Goal: Information Seeking & Learning: Learn about a topic

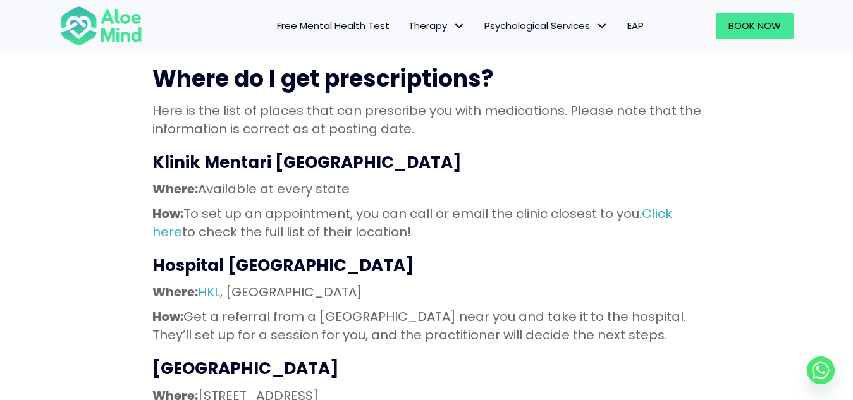
scroll to position [1239, 0]
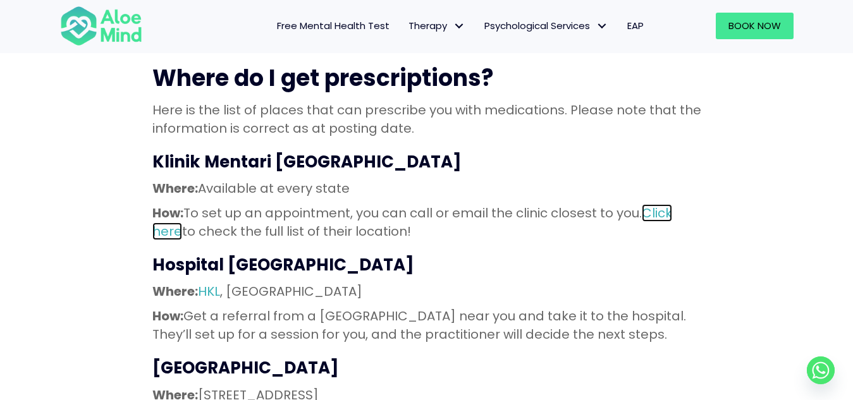
click at [662, 204] on link "Click here" at bounding box center [412, 222] width 520 height 36
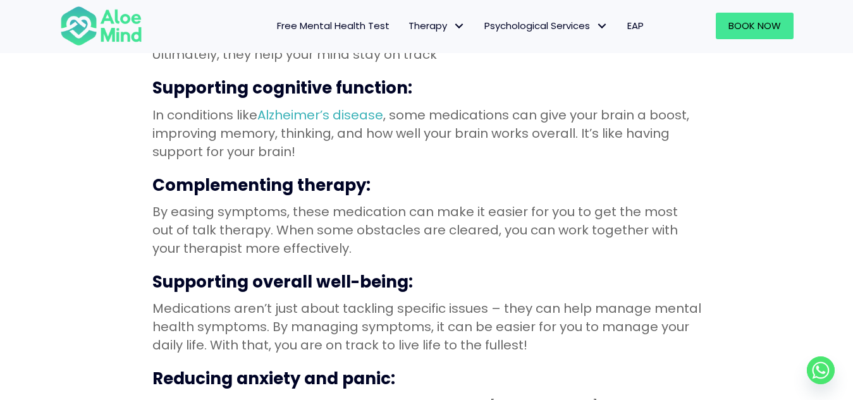
scroll to position [1974, 0]
click at [263, 202] on p "By easing symptoms, these medication can make it easier for you to get the most…" at bounding box center [426, 229] width 549 height 55
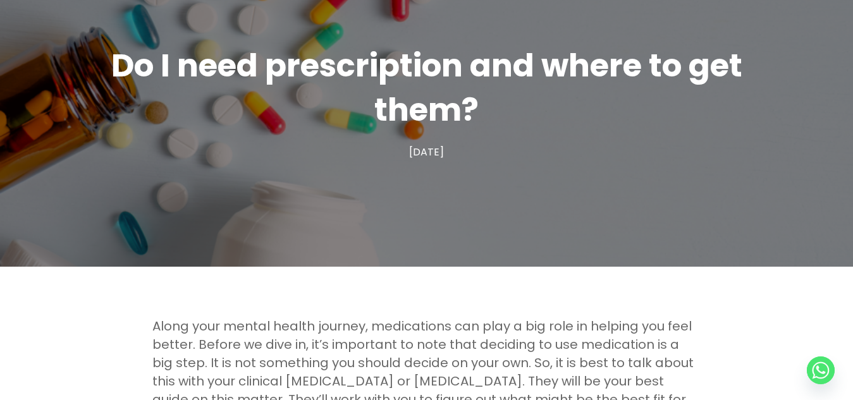
scroll to position [0, 0]
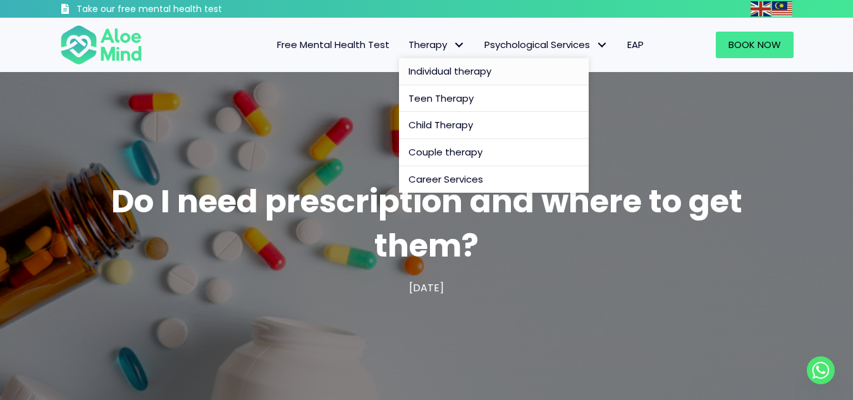
click at [450, 75] on span "Individual therapy" at bounding box center [450, 71] width 83 height 13
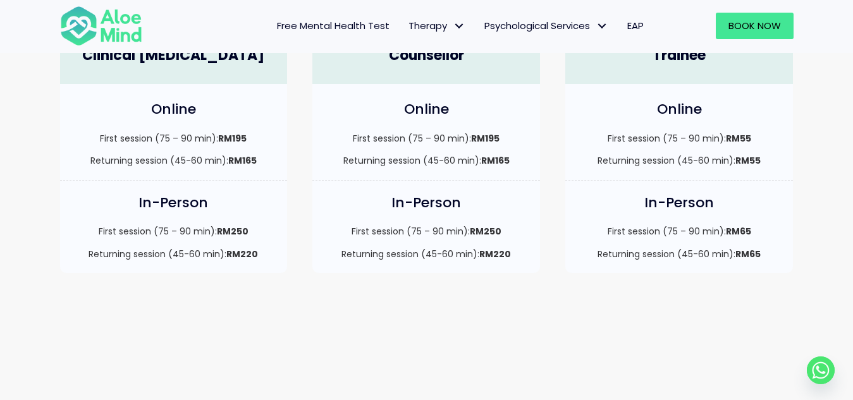
scroll to position [402, 0]
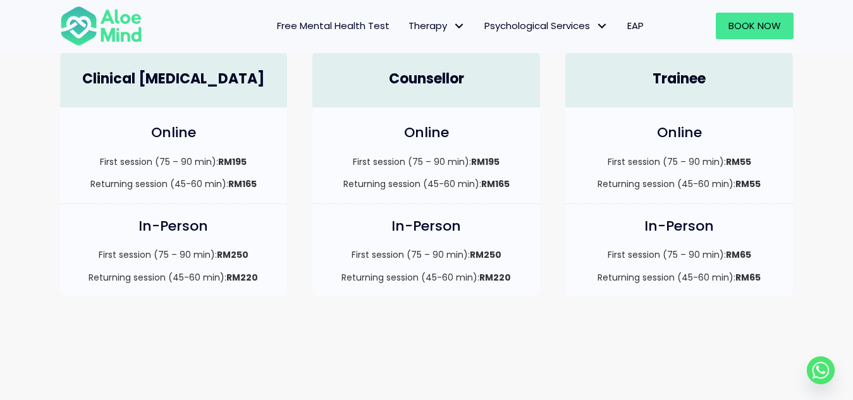
click at [350, 32] on span "Free Mental Health Test" at bounding box center [333, 25] width 113 height 13
